Goal: Task Accomplishment & Management: Manage account settings

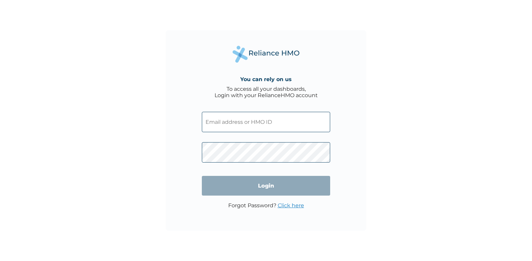
click at [293, 117] on input "text" at bounding box center [266, 122] width 128 height 20
click at [306, 116] on input "text" at bounding box center [266, 122] width 128 height 20
click at [331, 117] on div "You can rely on us To access all your dashboards, Login with your RelianceHMO a…" at bounding box center [266, 130] width 200 height 200
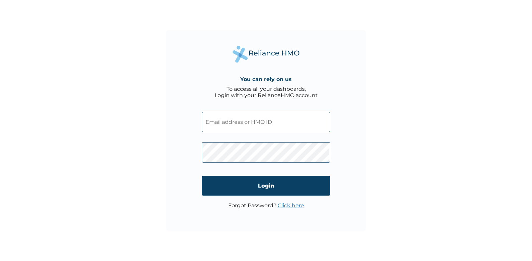
click at [296, 132] on input "text" at bounding box center [266, 122] width 128 height 20
type input "simiadamolekun@gmail.com"
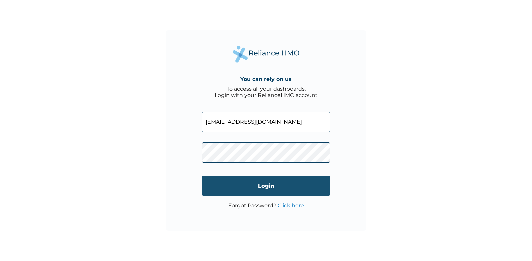
click at [272, 182] on input "Login" at bounding box center [266, 186] width 128 height 20
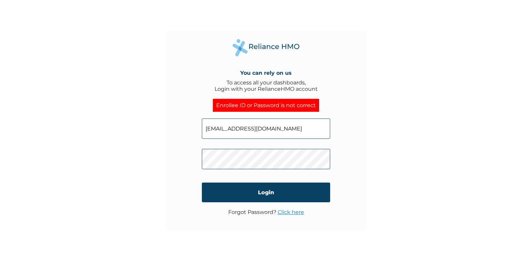
click at [294, 214] on link "Click here" at bounding box center [291, 212] width 26 height 6
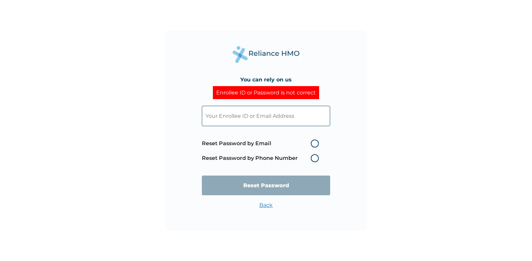
click at [314, 146] on label "Reset Password by Email" at bounding box center [262, 144] width 120 height 8
click at [312, 146] on input "Reset Password by Email" at bounding box center [306, 143] width 11 height 11
radio input "true"
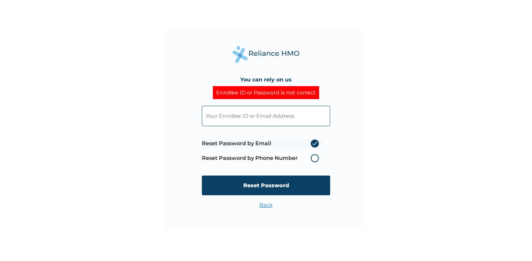
click at [300, 122] on input "text" at bounding box center [266, 116] width 128 height 20
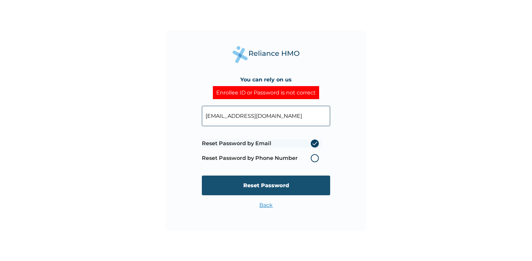
type input "SIMIADAMOLEKUN@GMAIL.COM"
click at [272, 181] on input "Reset Password" at bounding box center [266, 186] width 128 height 20
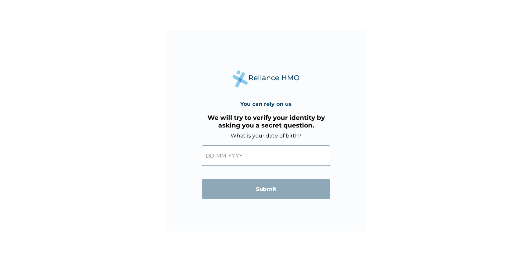
click at [219, 156] on input "text" at bounding box center [266, 156] width 128 height 20
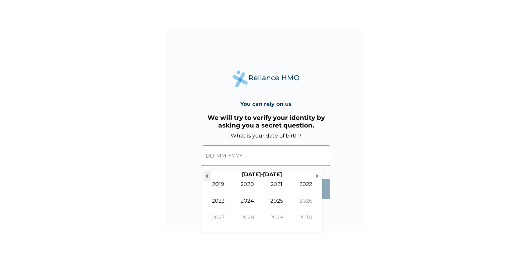
click at [207, 175] on span "‹" at bounding box center [206, 175] width 7 height 8
click at [250, 218] on td "1988" at bounding box center [247, 222] width 29 height 17
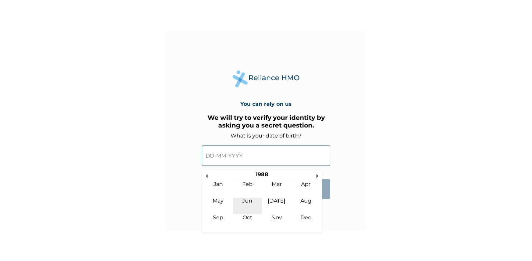
click at [251, 200] on td "Jun" at bounding box center [247, 206] width 29 height 17
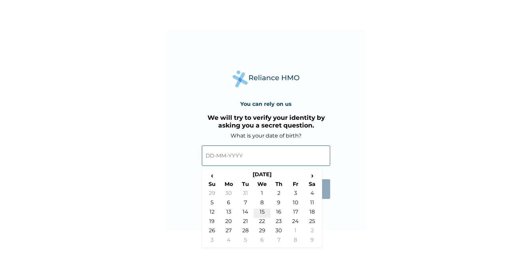
click at [264, 211] on td "15" at bounding box center [262, 213] width 17 height 9
type input "15-06-1988"
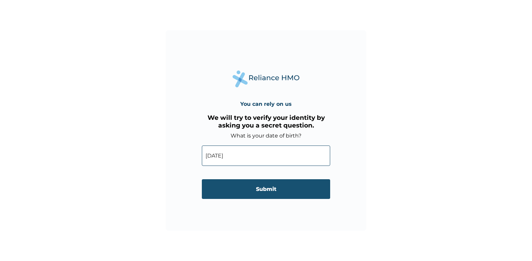
click at [269, 189] on input "Submit" at bounding box center [266, 189] width 128 height 20
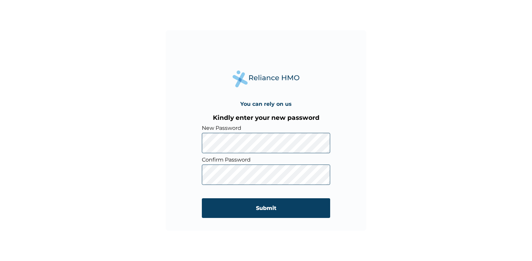
click at [188, 135] on div "You can rely on us Kindly enter your new password New Password Confirm Password…" at bounding box center [266, 130] width 200 height 200
click at [311, 82] on div "You can rely on us Kindly enter your new password New Password Confirm Password…" at bounding box center [266, 130] width 200 height 200
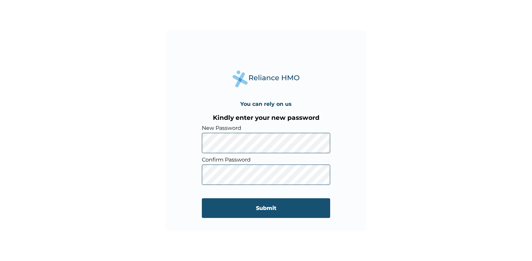
click at [278, 209] on input "Submit" at bounding box center [266, 208] width 128 height 20
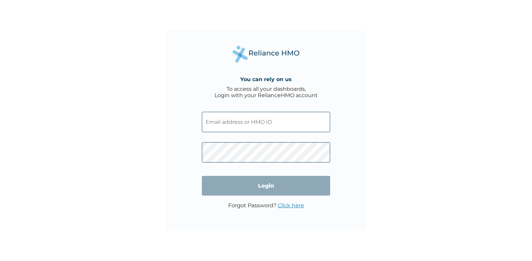
click at [280, 126] on input "text" at bounding box center [266, 122] width 128 height 20
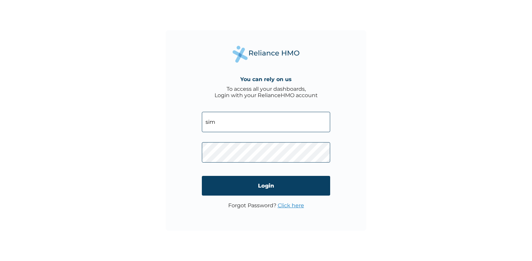
type input "sim"
click at [338, 153] on div "You can rely on us To access all your dashboards, Login with your RelianceHMO a…" at bounding box center [266, 130] width 200 height 200
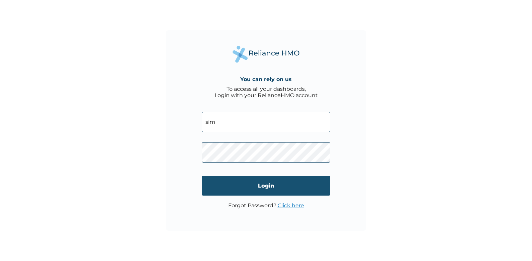
click at [278, 186] on input "Login" at bounding box center [266, 186] width 128 height 20
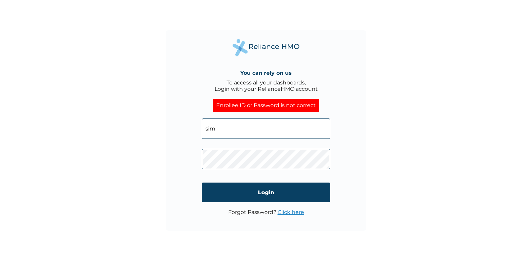
click at [263, 126] on input "sim" at bounding box center [266, 129] width 128 height 20
click at [287, 128] on input "simiada" at bounding box center [266, 129] width 128 height 20
type input "simiadamolekun@gmail.com"
click at [356, 180] on div "You can rely on us To access all your dashboards, Login with your RelianceHMO a…" at bounding box center [266, 130] width 200 height 200
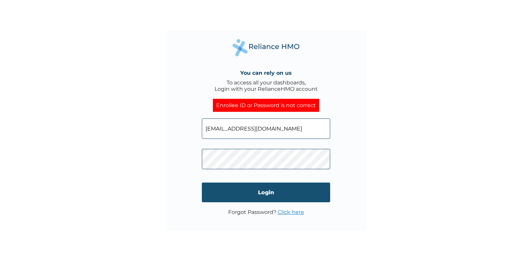
click at [276, 197] on input "Login" at bounding box center [266, 193] width 128 height 20
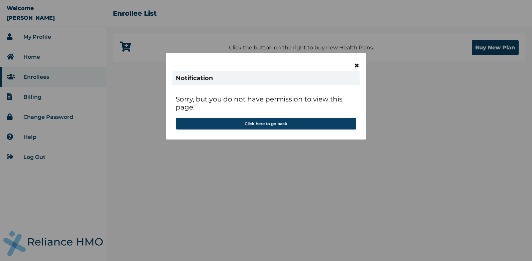
click at [356, 65] on span "×" at bounding box center [357, 65] width 6 height 11
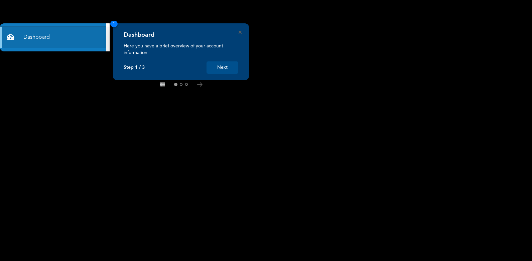
click at [226, 64] on button "Next" at bounding box center [222, 67] width 32 height 12
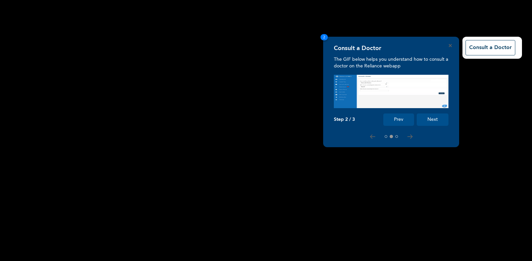
click at [434, 117] on button "Next" at bounding box center [433, 120] width 32 height 12
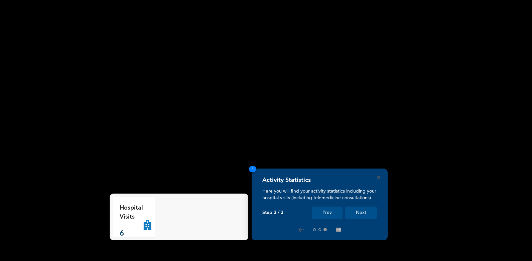
click at [364, 216] on button "Next" at bounding box center [361, 213] width 32 height 12
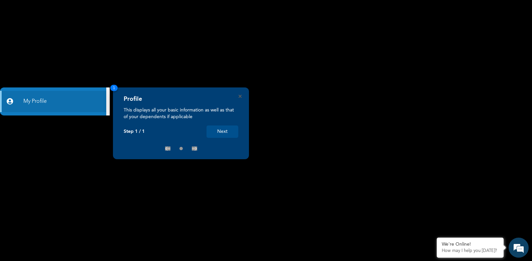
click at [228, 134] on button "Next" at bounding box center [222, 132] width 32 height 12
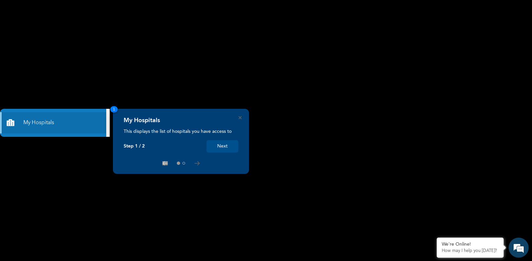
click at [218, 150] on button "Next" at bounding box center [222, 146] width 32 height 12
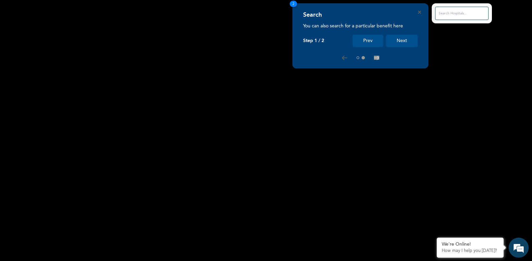
click at [403, 42] on button "Next" at bounding box center [402, 41] width 32 height 12
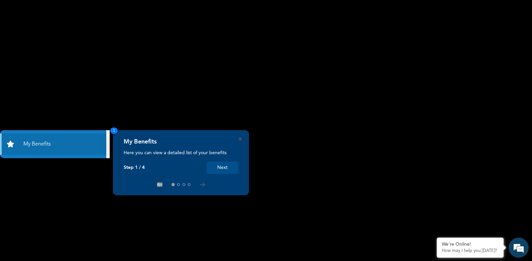
click at [228, 170] on button "Next" at bounding box center [222, 168] width 32 height 12
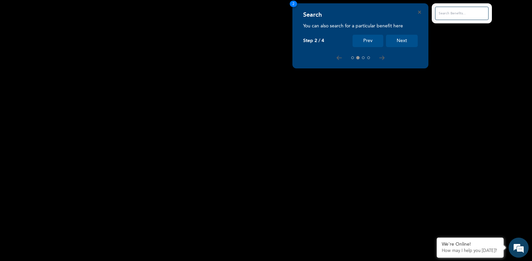
click at [403, 39] on button "Next" at bounding box center [402, 41] width 32 height 12
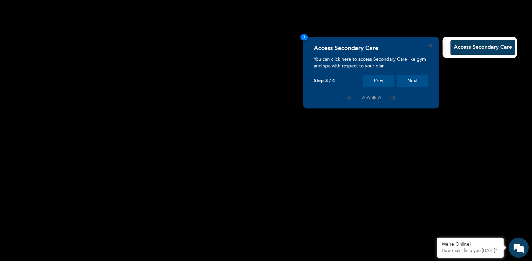
click at [411, 77] on button "Next" at bounding box center [413, 81] width 32 height 12
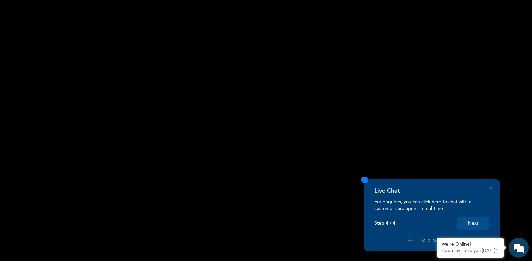
click at [469, 228] on button "Next" at bounding box center [473, 223] width 32 height 12
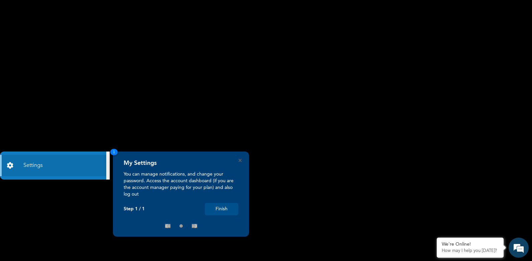
click at [224, 210] on button "Finish" at bounding box center [221, 209] width 33 height 12
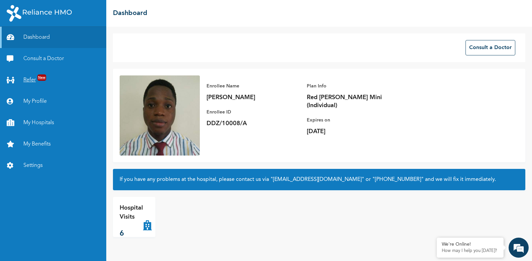
click at [38, 77] on span "New" at bounding box center [41, 77] width 9 height 6
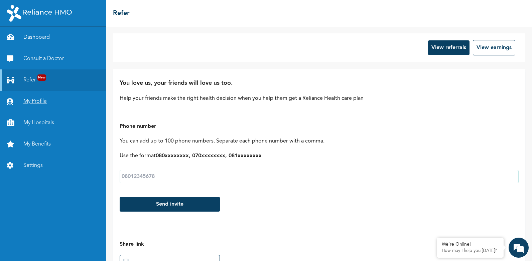
click at [52, 105] on link "My Profile" at bounding box center [53, 101] width 106 height 21
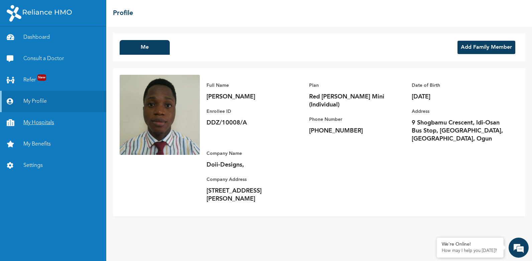
click at [43, 125] on link "My Hospitals" at bounding box center [53, 122] width 106 height 21
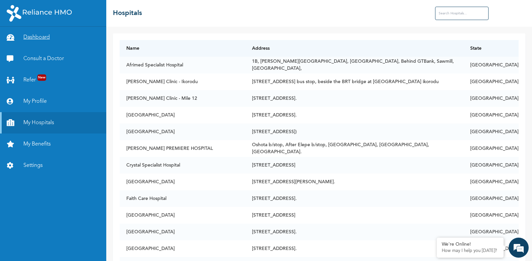
click at [40, 39] on link "Dashboard" at bounding box center [53, 37] width 106 height 21
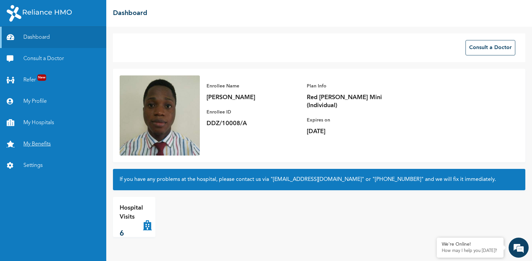
click at [35, 144] on link "My Benefits" at bounding box center [53, 144] width 106 height 21
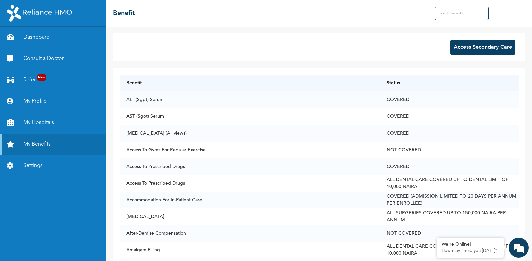
click at [459, 11] on input "text" at bounding box center [461, 13] width 53 height 13
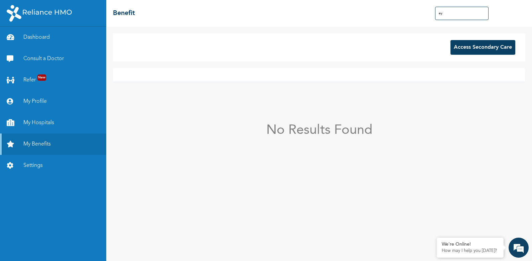
type input "e"
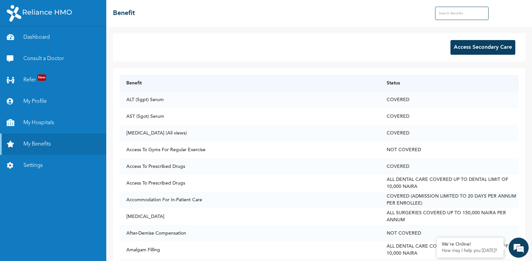
click at [490, 45] on button "Access Secondary Care" at bounding box center [482, 47] width 65 height 15
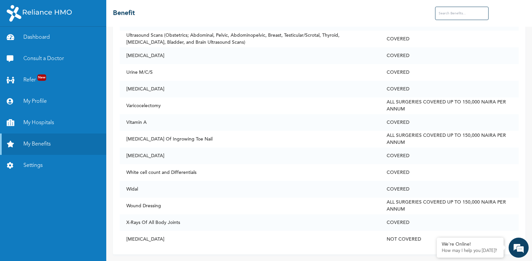
scroll to position [3156, 0]
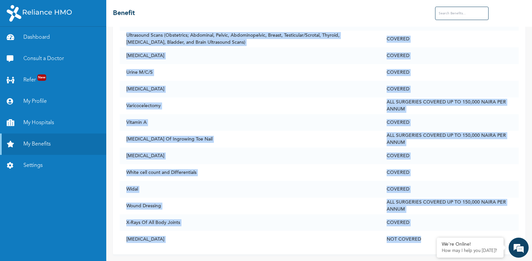
drag, startPoint x: 528, startPoint y: 241, endPoint x: 533, endPoint y: 141, distance: 100.7
click at [532, 141] on html "Dashboard Consult a Doctor Refer New My Profile My Hospitals My Benefits Settin…" at bounding box center [266, 130] width 532 height 261
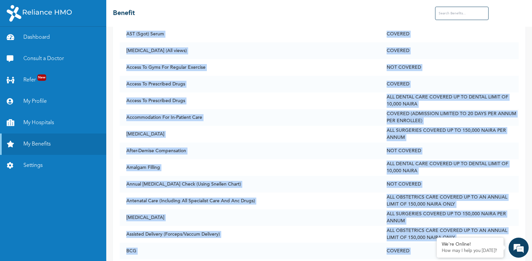
scroll to position [0, 0]
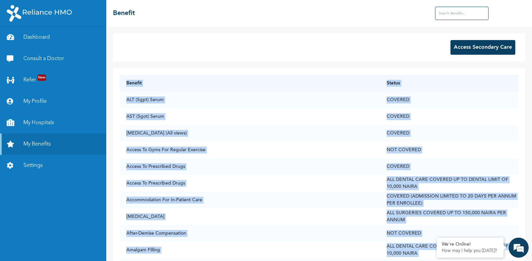
click at [485, 49] on button "Access Secondary Care" at bounding box center [482, 47] width 65 height 15
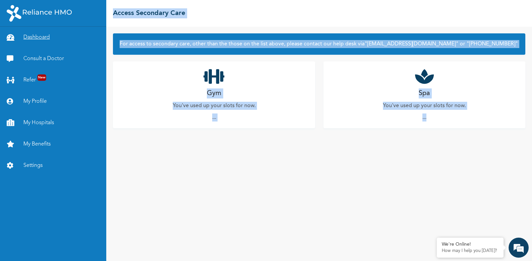
click at [39, 36] on link "Dashboard" at bounding box center [53, 37] width 106 height 21
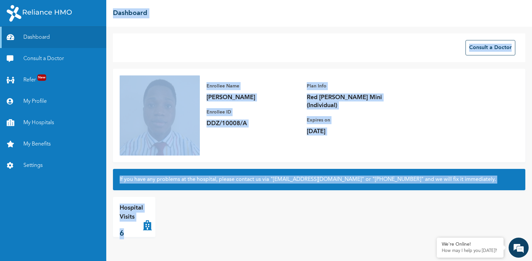
click at [385, 39] on div "Consult a Doctor" at bounding box center [319, 47] width 412 height 29
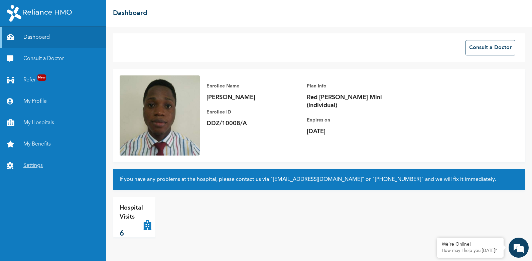
click at [34, 163] on link "Settings" at bounding box center [53, 165] width 106 height 21
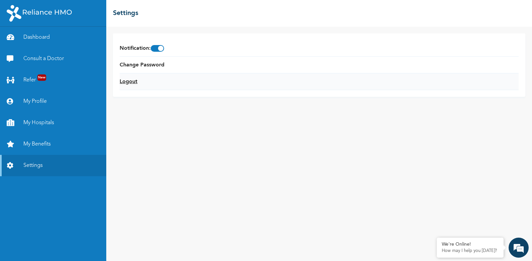
click at [131, 80] on link "Logout" at bounding box center [129, 82] width 18 height 8
